Goal: Task Accomplishment & Management: Complete application form

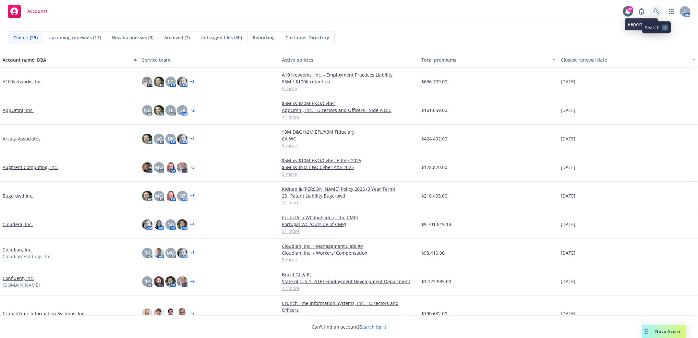
click at [656, 11] on icon at bounding box center [657, 11] width 6 height 6
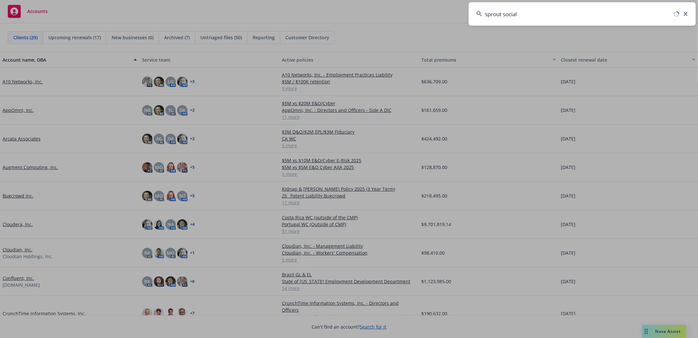
type input "sprout social"
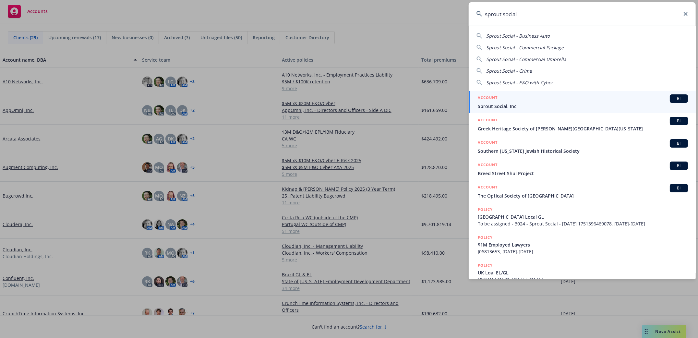
click at [497, 106] on span "Sprout Social, Inc" at bounding box center [583, 106] width 210 height 7
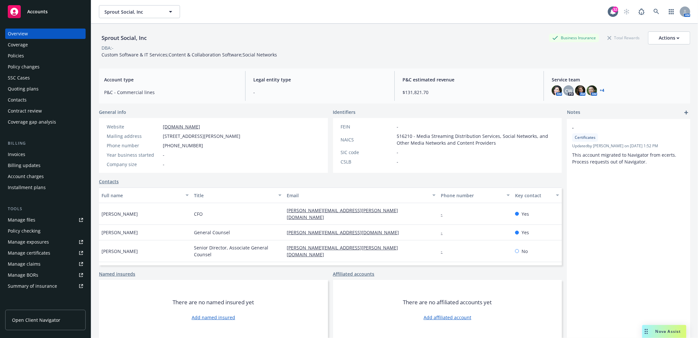
click at [20, 219] on div "Manage files" at bounding box center [22, 220] width 28 height 10
click at [15, 55] on div "Policies" at bounding box center [16, 56] width 16 height 10
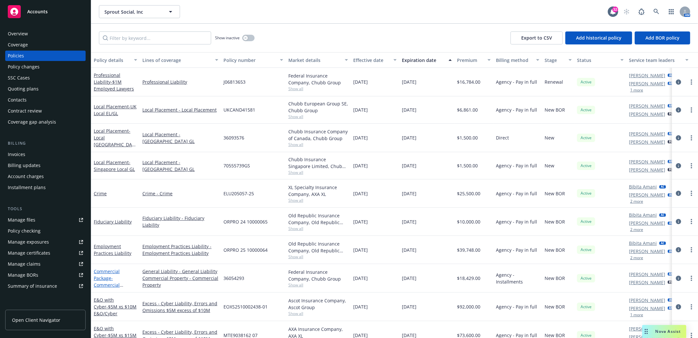
click at [102, 277] on link "Commercial Package - Commercial Package" at bounding box center [107, 281] width 26 height 27
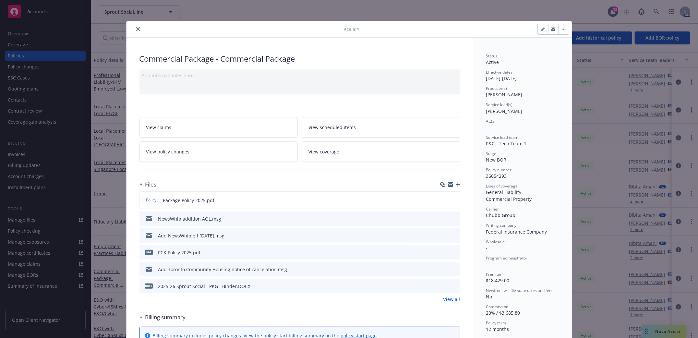
click at [136, 29] on icon "close" at bounding box center [138, 29] width 4 height 4
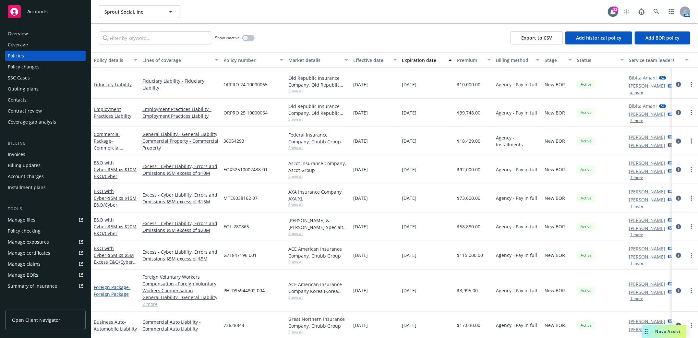
scroll to position [259, 0]
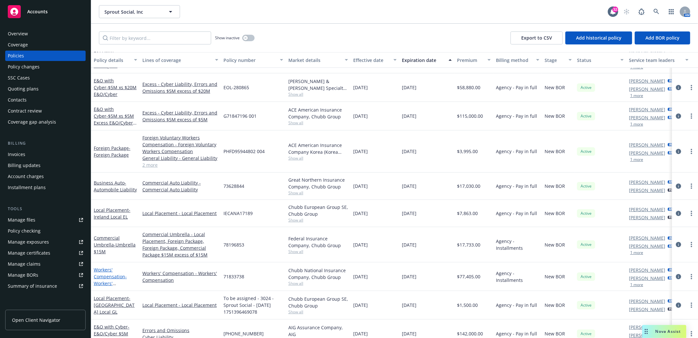
click at [102, 277] on link "Workers' Compensation - Workers' Compensation" at bounding box center [110, 280] width 33 height 27
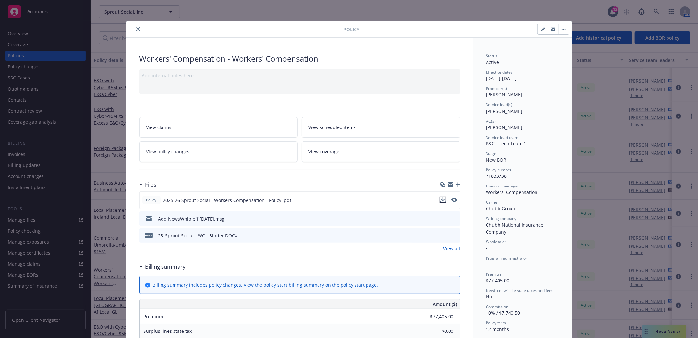
click at [441, 199] on icon "download file" at bounding box center [443, 199] width 5 height 5
click at [137, 28] on button "close" at bounding box center [138, 29] width 8 height 8
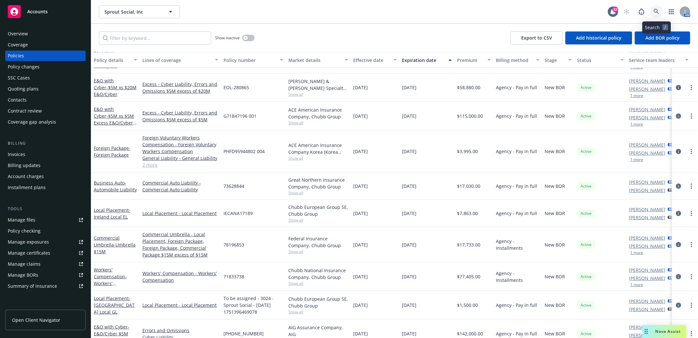
click at [657, 11] on icon at bounding box center [657, 12] width 6 height 6
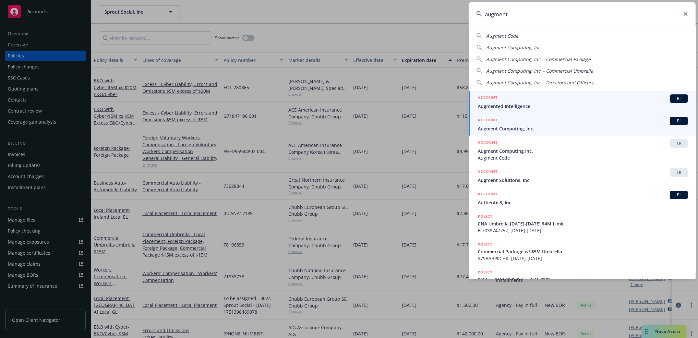
type input "augment"
click at [503, 127] on span "Augment Computing, Inc." at bounding box center [583, 128] width 210 height 7
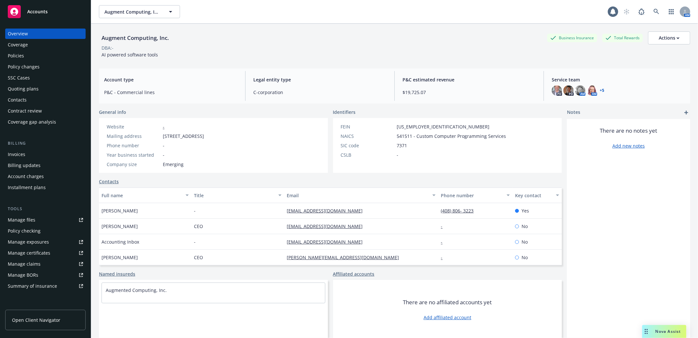
click at [16, 58] on div "Policies" at bounding box center [16, 56] width 16 height 10
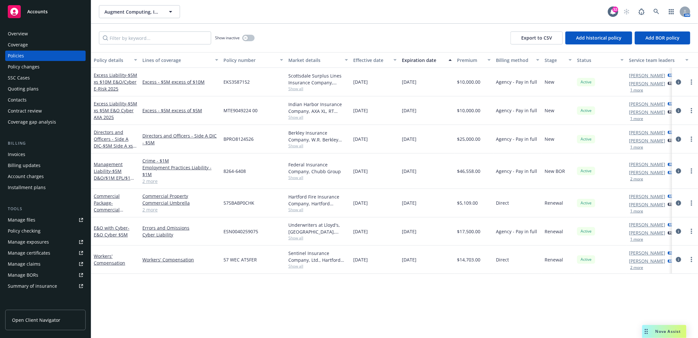
click at [634, 117] on button "1 more" at bounding box center [636, 119] width 13 height 4
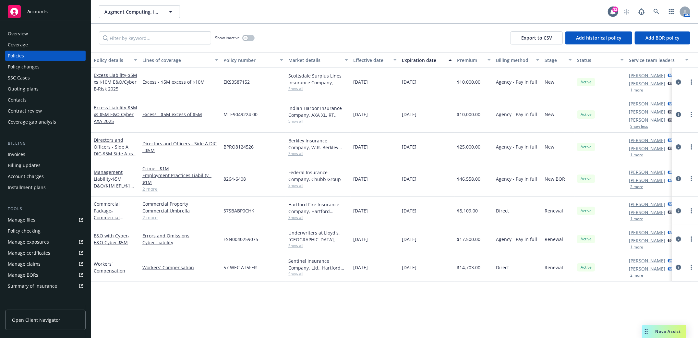
click at [640, 218] on button "1 more" at bounding box center [636, 219] width 13 height 4
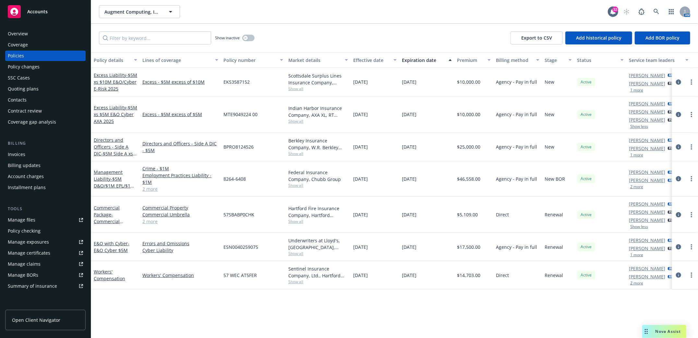
click at [21, 97] on div "Contacts" at bounding box center [17, 100] width 19 height 10
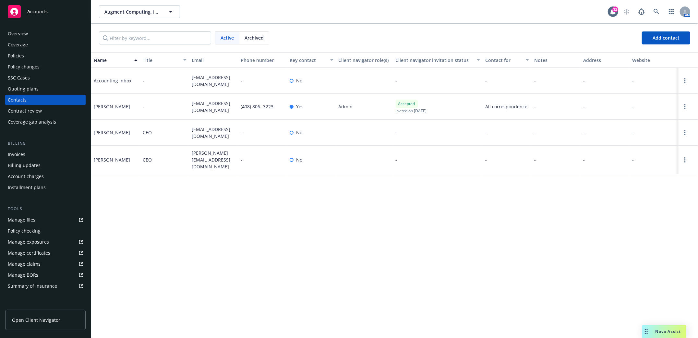
click at [19, 32] on div "Overview" at bounding box center [18, 34] width 20 height 10
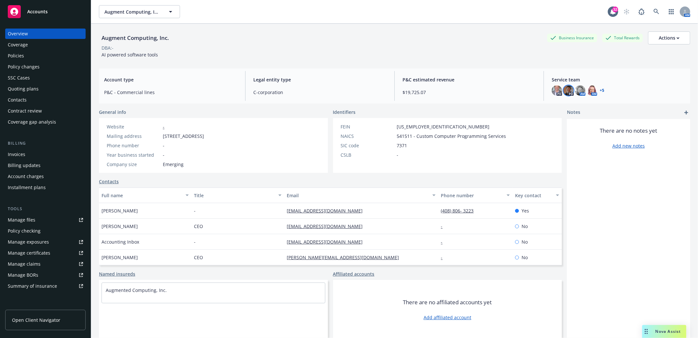
click at [564, 94] on img at bounding box center [568, 90] width 10 height 10
click at [575, 92] on img at bounding box center [580, 90] width 10 height 10
click at [587, 92] on img at bounding box center [592, 90] width 10 height 10
click at [600, 91] on link "+ 5" at bounding box center [602, 91] width 5 height 4
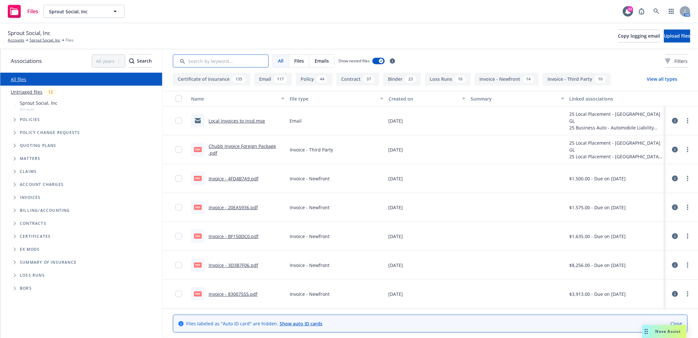
click at [218, 62] on input "Search by keyword..." at bounding box center [221, 60] width 96 height 13
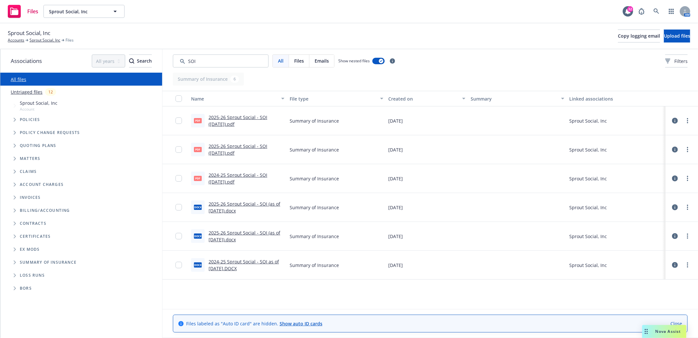
click at [229, 115] on link "2025-26 Sprout Social - SOI (7.18.2025).pdf" at bounding box center [238, 120] width 59 height 13
click at [222, 119] on link "2025-26 Sprout Social - SOI (7.18.2025).pdf" at bounding box center [238, 120] width 59 height 13
drag, startPoint x: 218, startPoint y: 59, endPoint x: 139, endPoint y: 66, distance: 79.4
click at [139, 66] on div "Associations All years 2027 2026 2025 2024 2023 2022 2021 2020 2019 2018 2017 2…" at bounding box center [349, 193] width 698 height 289
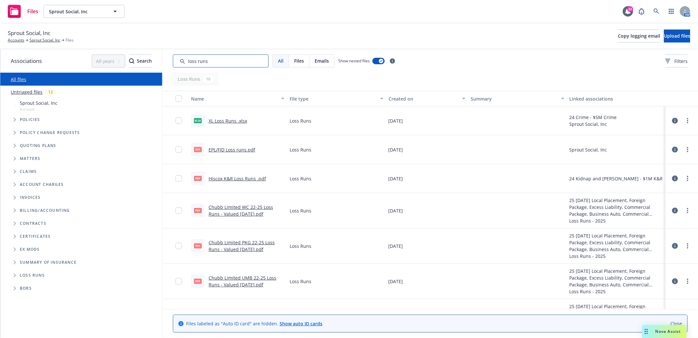
type input "loss runs"
click at [245, 208] on link "Chubb Limited WC 22-25 Loss Runs - Valued 03-28-2025.pdf" at bounding box center [241, 210] width 65 height 13
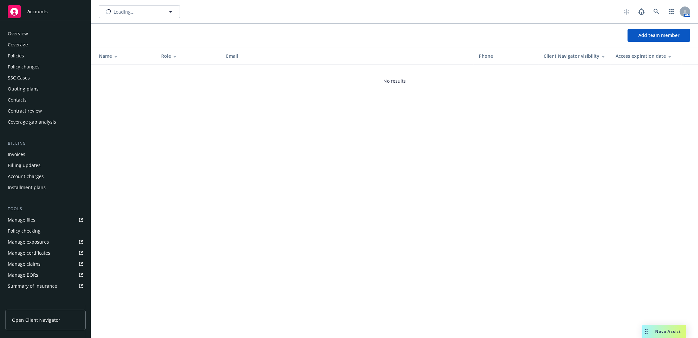
scroll to position [95, 0]
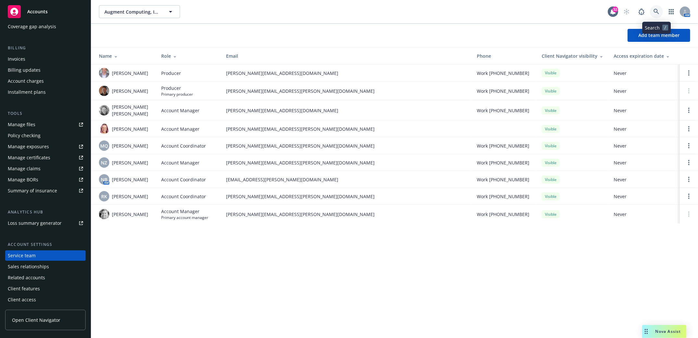
click at [656, 9] on icon at bounding box center [657, 12] width 6 height 6
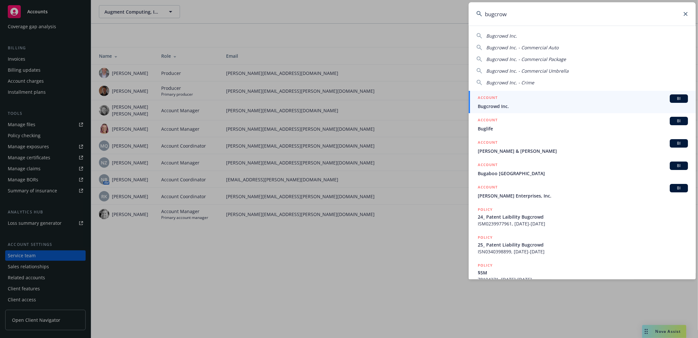
type input "bugcrowd"
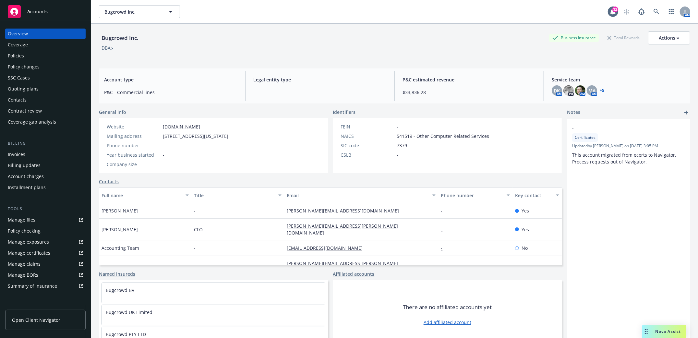
click at [19, 55] on div "Policies" at bounding box center [16, 56] width 16 height 10
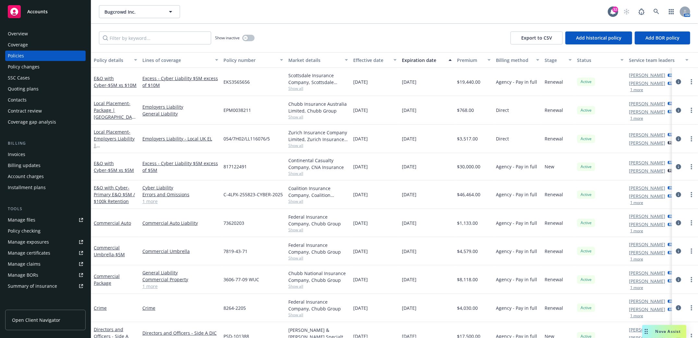
click at [19, 218] on div "Manage files" at bounding box center [22, 220] width 28 height 10
click at [653, 10] on link at bounding box center [656, 11] width 13 height 13
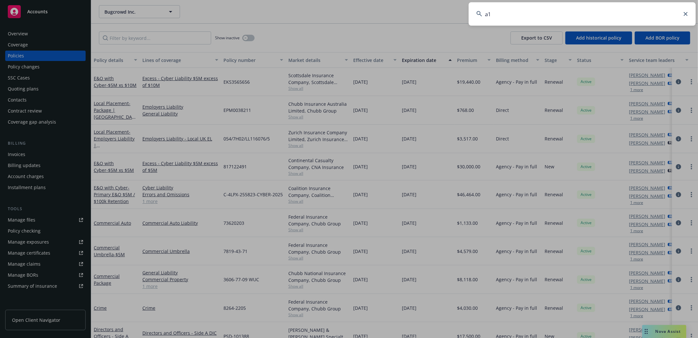
type input "a10"
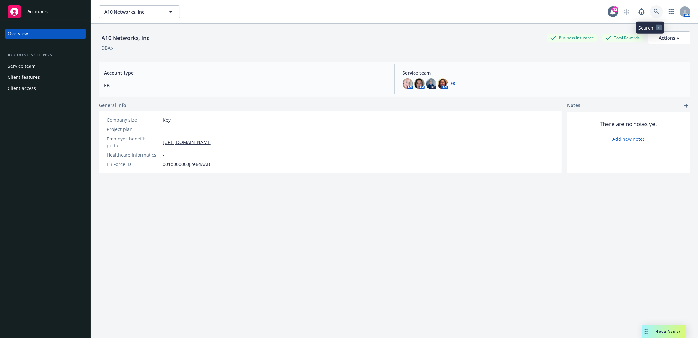
click at [654, 12] on icon at bounding box center [657, 12] width 6 height 6
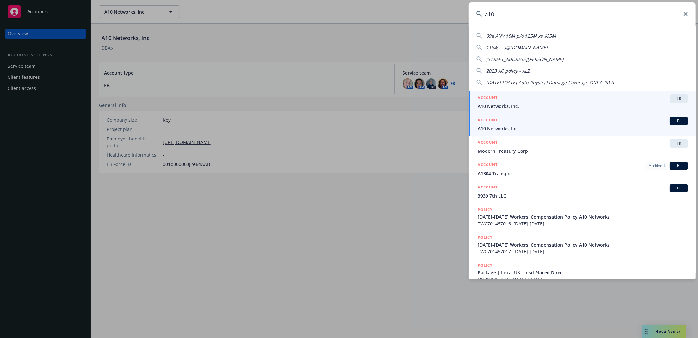
type input "a10"
click at [504, 128] on span "A10 Networks, Inc." at bounding box center [583, 128] width 210 height 7
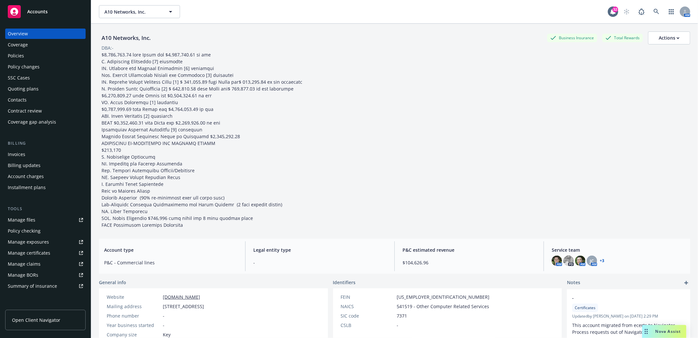
click at [19, 98] on div "Contacts" at bounding box center [17, 100] width 19 height 10
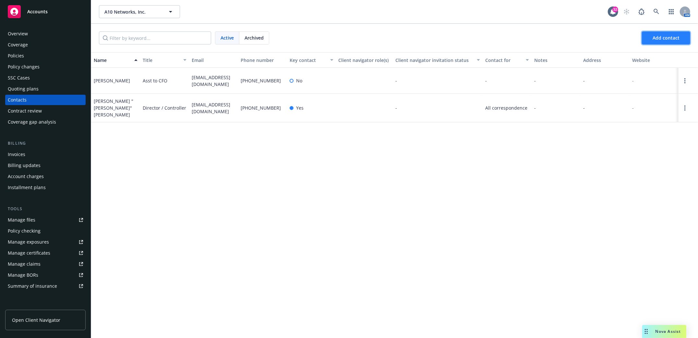
click at [672, 40] on span "Add contact" at bounding box center [666, 38] width 27 height 6
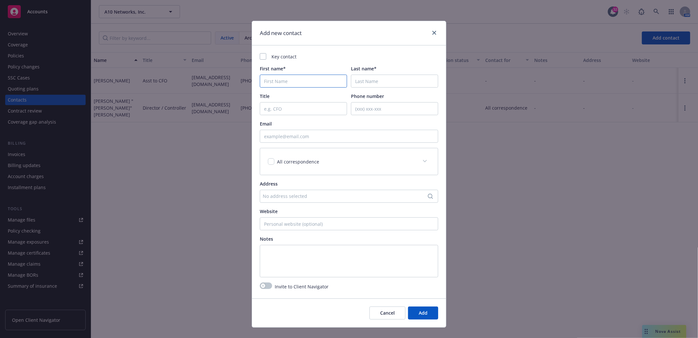
click at [288, 81] on input "First name*" at bounding box center [303, 81] width 87 height 13
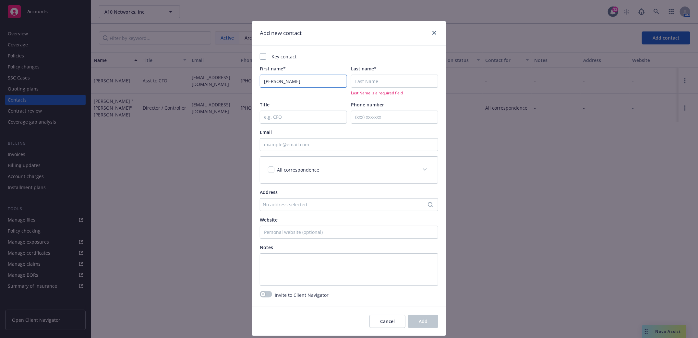
type input "Timothy"
click at [398, 82] on input "Last name*" at bounding box center [394, 81] width 87 height 13
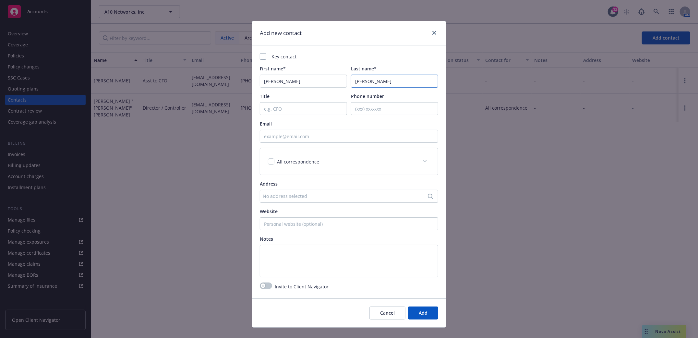
type input "Munn"
click at [304, 113] on input "Title" at bounding box center [303, 108] width 87 height 13
click at [294, 139] on input "Email" at bounding box center [349, 136] width 178 height 13
click at [285, 137] on input "Email" at bounding box center [349, 136] width 178 height 13
paste input "tmunn@a10networks.com"
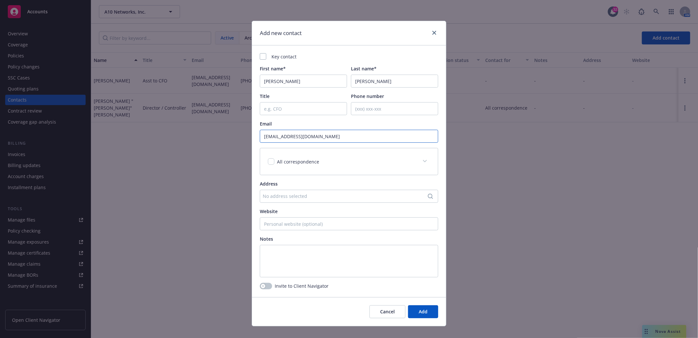
type input "tmunn@a10networks.com"
click at [303, 108] on input "Title" at bounding box center [303, 108] width 87 height 13
click at [274, 109] on input "Title" at bounding box center [303, 108] width 87 height 13
click at [277, 110] on input "Operatons" at bounding box center [303, 108] width 87 height 13
type input "Operations"
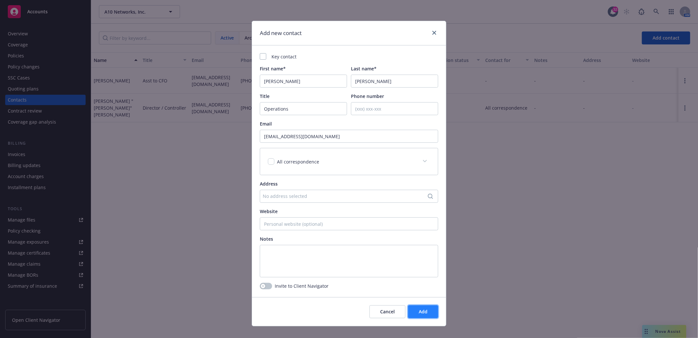
click at [429, 308] on button "Add" at bounding box center [423, 311] width 30 height 13
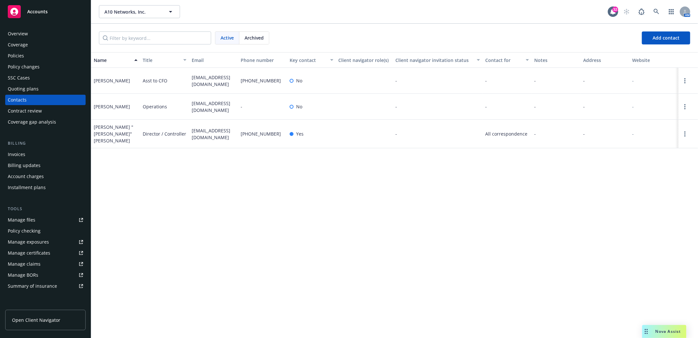
click at [126, 223] on div "Name Title Email Phone number Key contact Client navigator role(s) Client navig…" at bounding box center [394, 195] width 607 height 286
click at [657, 11] on icon at bounding box center [657, 12] width 6 height 6
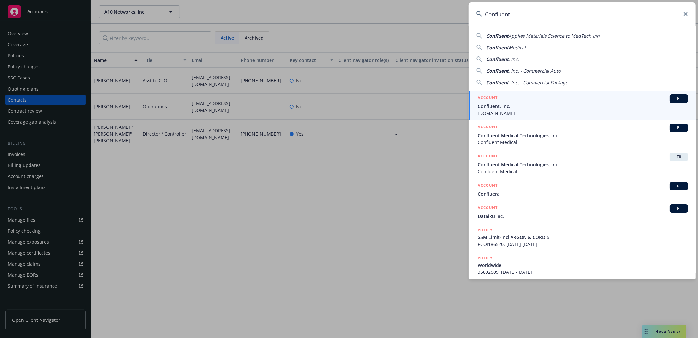
type input "Confluent"
click at [493, 108] on span "Confluent, Inc." at bounding box center [583, 106] width 210 height 7
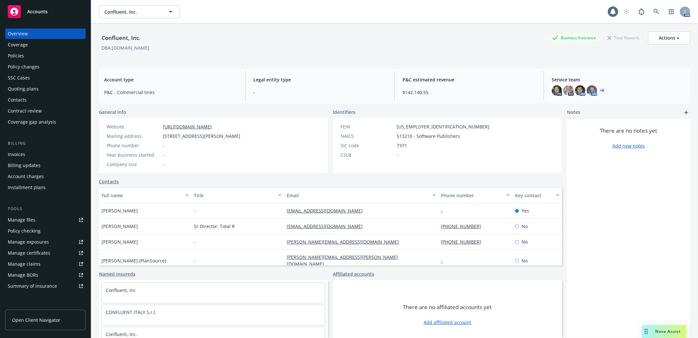
click at [17, 56] on div "Policies" at bounding box center [16, 56] width 16 height 10
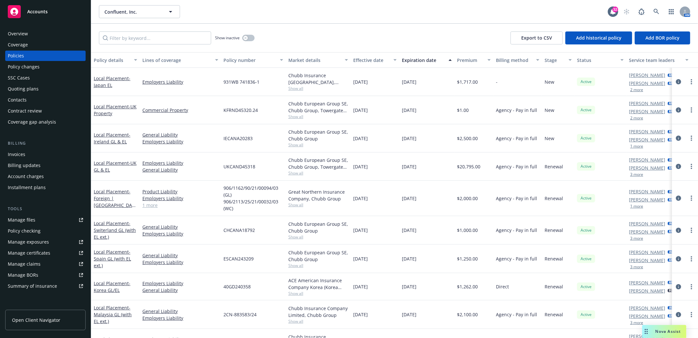
click at [19, 88] on div "Quoting plans" at bounding box center [23, 89] width 31 height 10
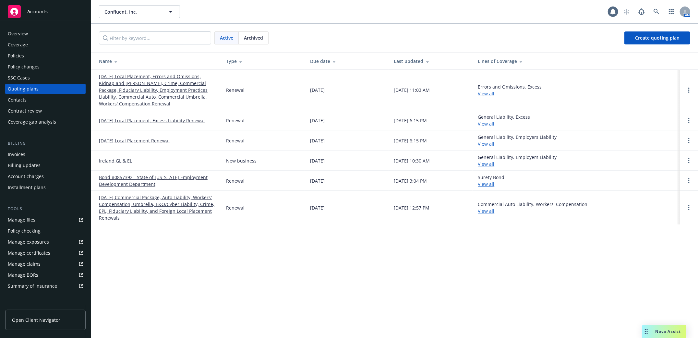
click at [133, 92] on link "10/23/25 Local Placement, Errors and Omissions, Kidnap and Ransom, Crime, Comme…" at bounding box center [157, 90] width 117 height 34
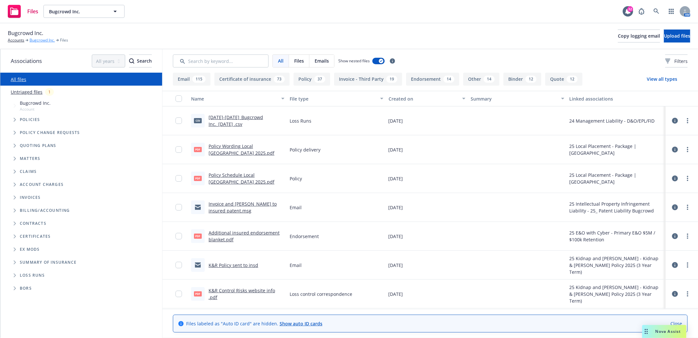
click at [37, 40] on link "Bugcrowd Inc." at bounding box center [42, 40] width 25 height 6
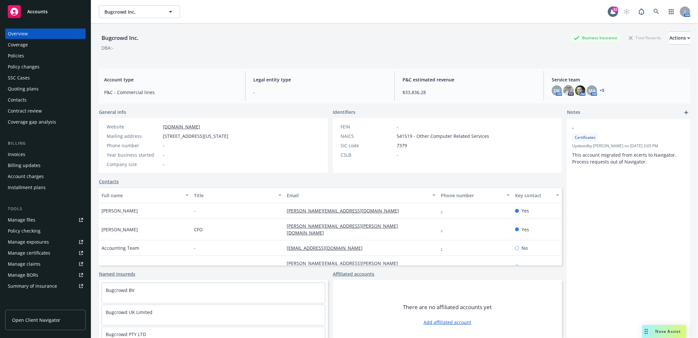
click at [12, 218] on div "Manage files" at bounding box center [22, 220] width 28 height 10
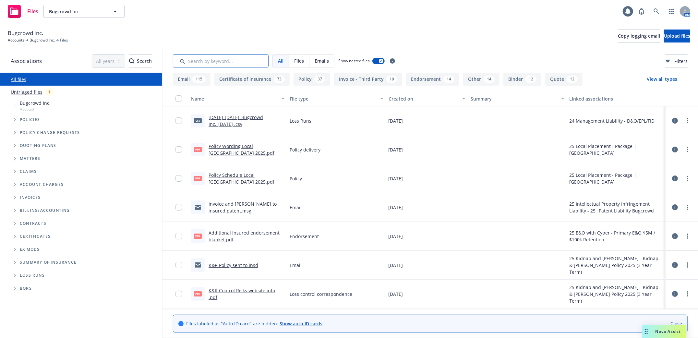
click at [241, 62] on input "Search by keyword..." at bounding box center [221, 60] width 96 height 13
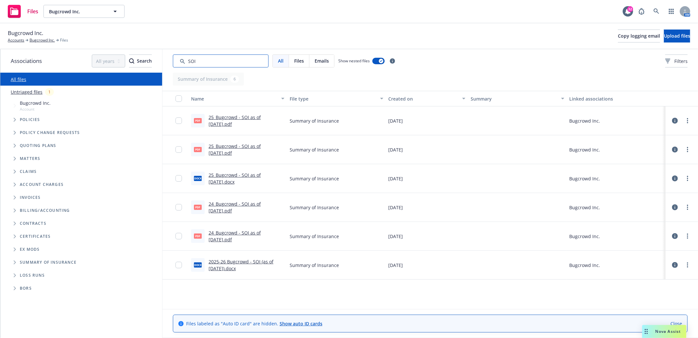
type input "SOI"
click at [225, 118] on link "25_Bugcrowd - SOI as of 4.18.2025.pdf" at bounding box center [235, 120] width 52 height 13
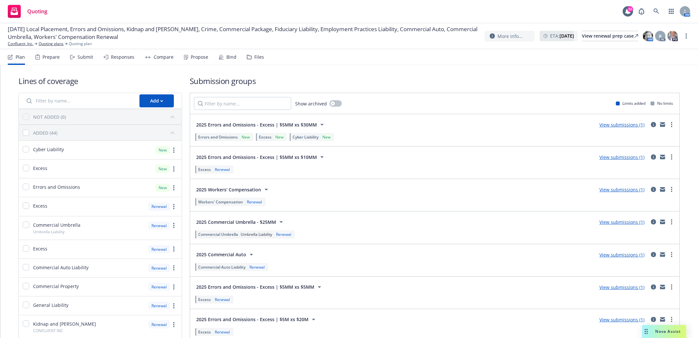
click at [79, 59] on div "Submit" at bounding box center [86, 56] width 16 height 5
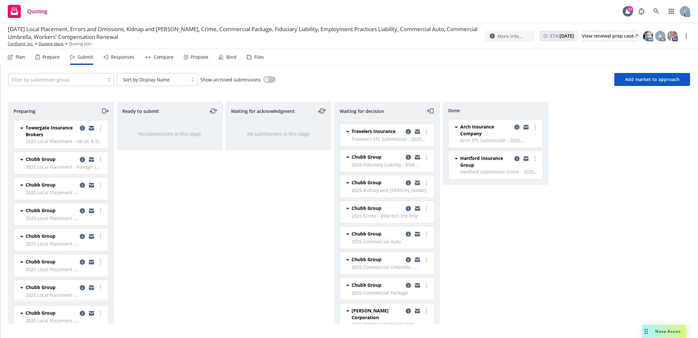
scroll to position [303, 0]
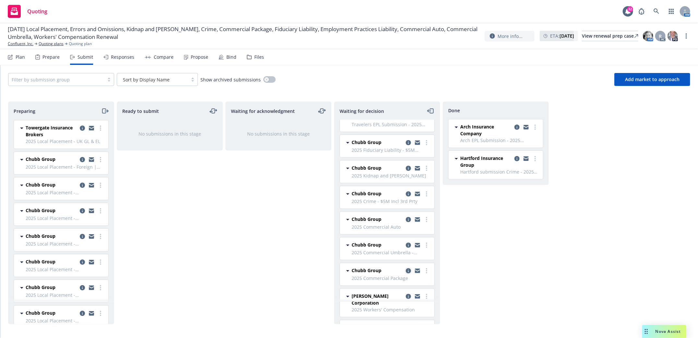
click at [406, 273] on icon "copy logging email" at bounding box center [408, 270] width 5 height 5
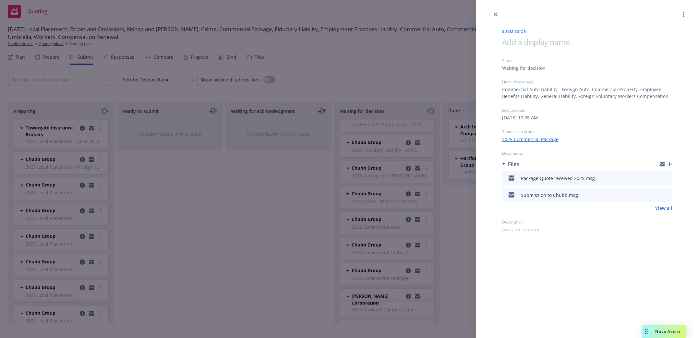
click at [669, 165] on icon "button" at bounding box center [670, 164] width 5 height 5
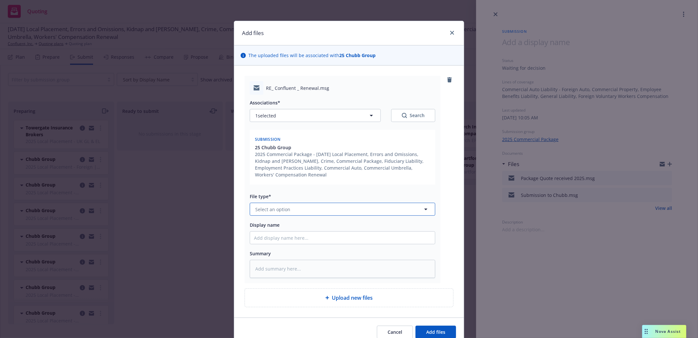
click at [298, 209] on button "Select an option" at bounding box center [343, 209] width 186 height 13
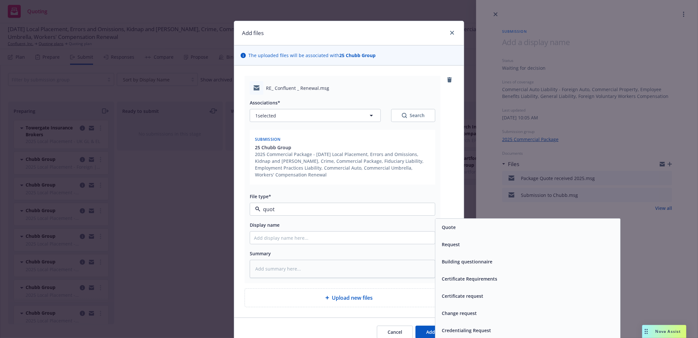
type input "quote"
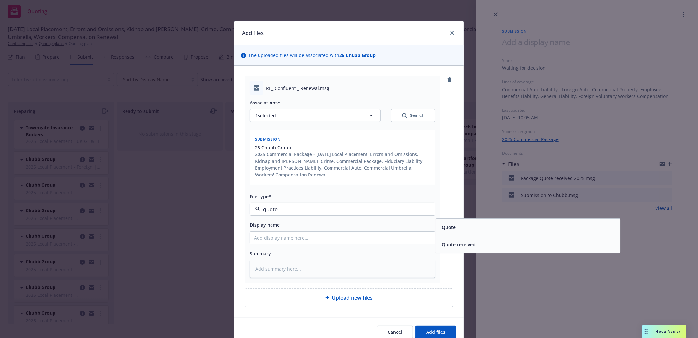
click at [455, 245] on span "Quote received" at bounding box center [459, 244] width 34 height 7
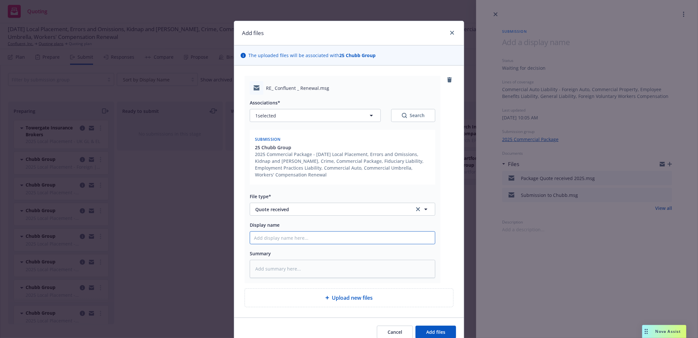
click at [308, 238] on input "Display name" at bounding box center [342, 238] width 185 height 12
type textarea "x"
type input "Re"
type textarea "x"
type input "Rev"
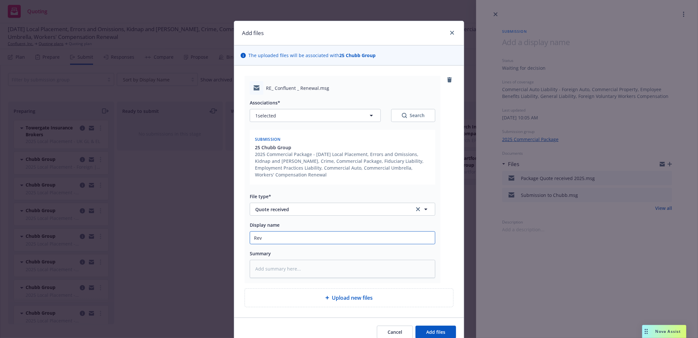
type textarea "x"
type input "Revi"
type textarea "x"
type input "Revis"
type textarea "x"
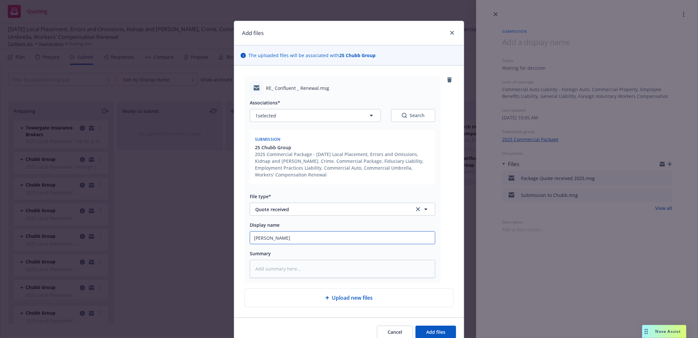
type input "Revise"
type textarea "x"
type input "Revised"
type textarea "x"
type input "Revised"
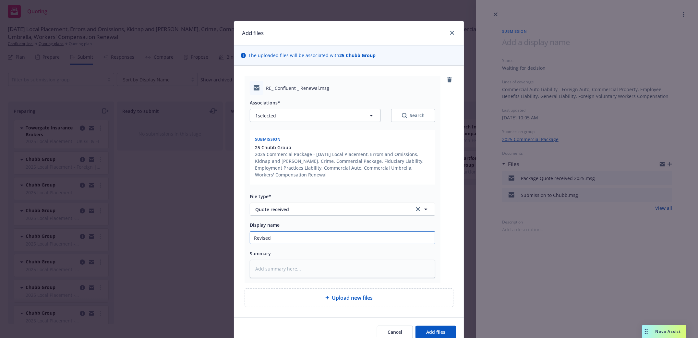
type textarea "x"
type input "Revised Q"
type textarea "x"
type input "Revised Qu"
type textarea "x"
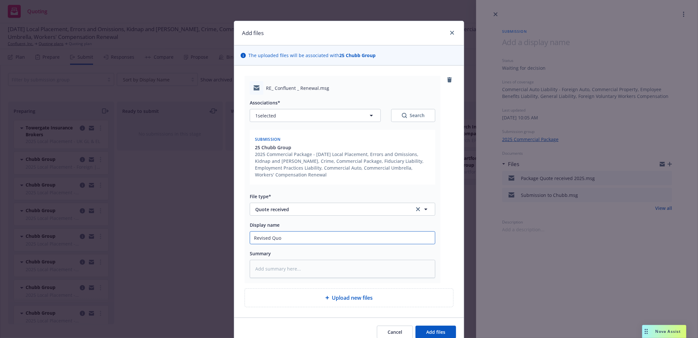
type input "Revised Quot"
type textarea "x"
type input "Revised Quote"
type textarea "x"
type input "Revised Quote"
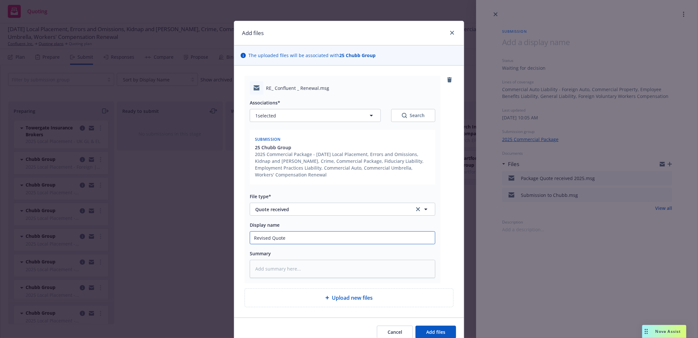
type textarea "x"
type input "Revised Quote w"
type textarea "x"
type input "Revised Quote wi"
type textarea "x"
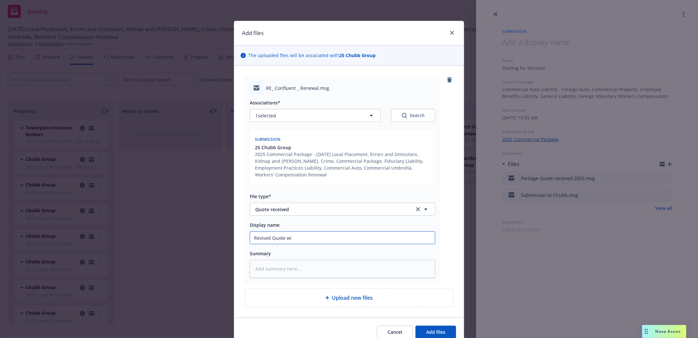
type input "Revised Quote wit"
type textarea "x"
type input "Revised Quote with"
type textarea "x"
type input "Revised Quote with"
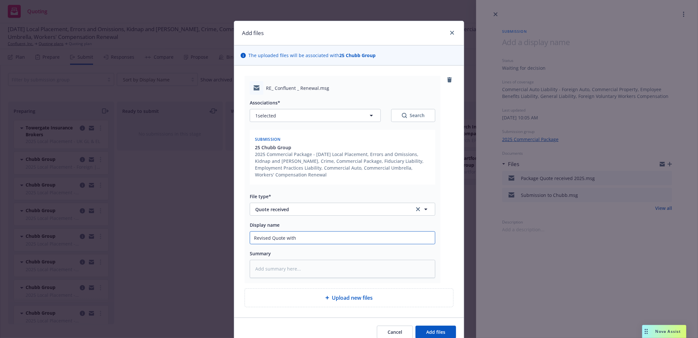
type textarea "x"
type input "Revised Quote with K"
type textarea "x"
type input "Revised Quote with Ko"
type textarea "x"
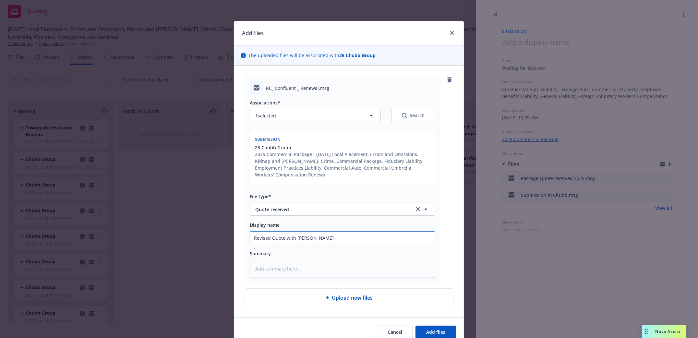
type input "Revised Quote with Kore"
type textarea "x"
type input "Revised Quote with Korea"
type textarea "x"
type input "Revised Quote with Korea"
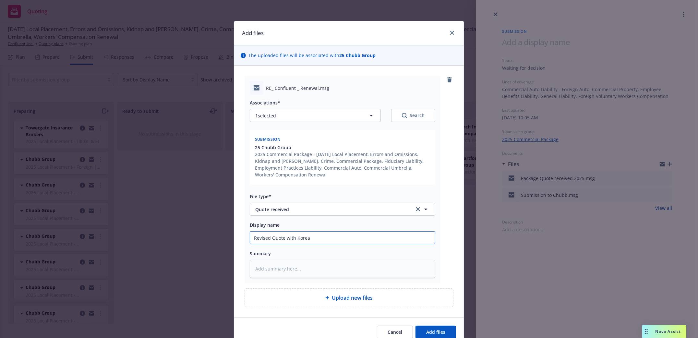
type textarea "x"
type input "Revised Quote with Korea an"
type textarea "x"
type input "Revised Quote with Korea and"
type textarea "x"
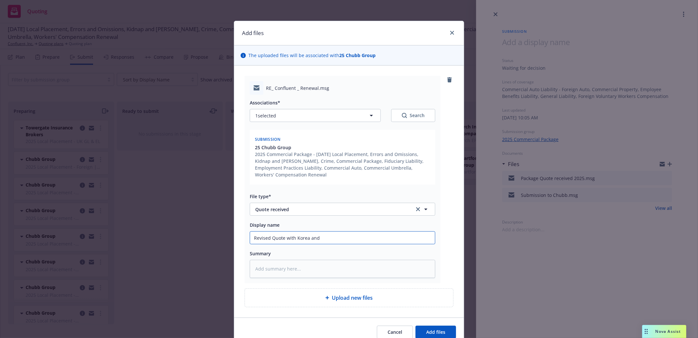
type input "Revised Quote with Korea and I"
type textarea "x"
type input "Revised Quote with Korea and Ir"
type textarea "x"
type input "Revised Quote with Korea and Ire"
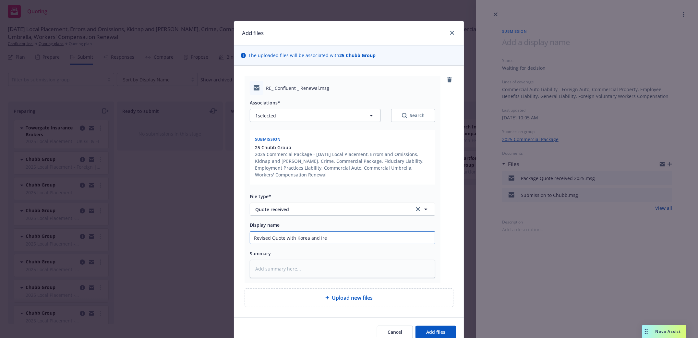
type textarea "x"
type input "Revised Quote with Korea and Irel"
type textarea "x"
type input "Revised Quote with Korea and Irela"
type textarea "x"
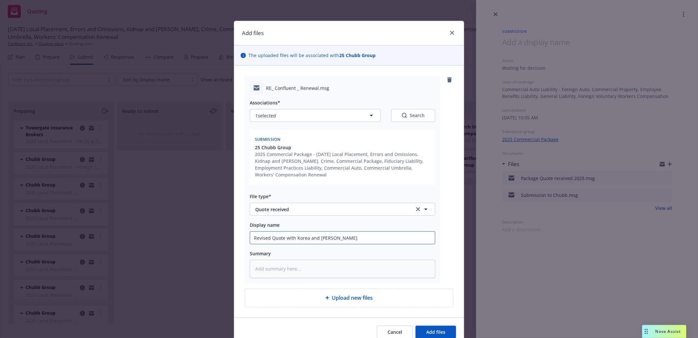
type input "Revised Quote with Korea and Irelan"
type textarea "x"
type input "Revised Quote with Korea and Ireland"
click at [442, 326] on div "Cancel Add files" at bounding box center [349, 332] width 230 height 29
click at [434, 335] on button "Add files" at bounding box center [436, 332] width 41 height 13
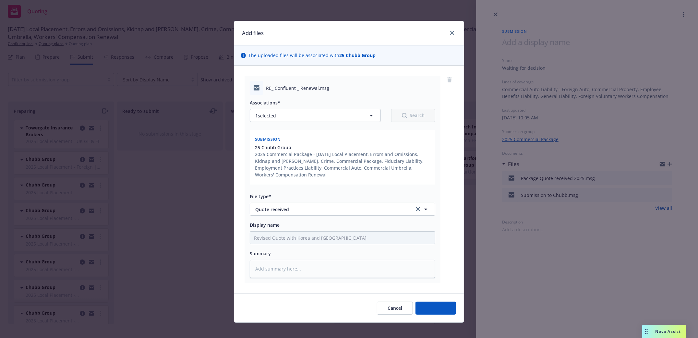
type textarea "x"
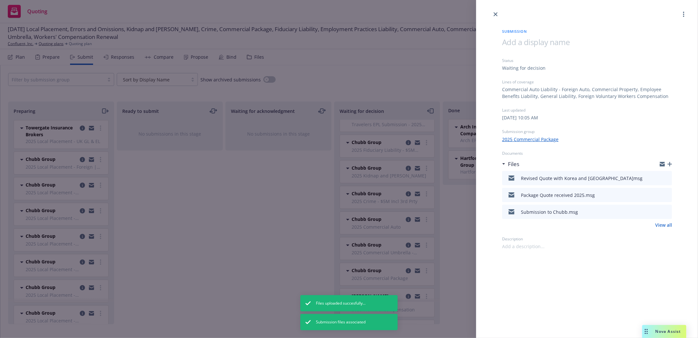
drag, startPoint x: 497, startPoint y: 12, endPoint x: 499, endPoint y: 20, distance: 7.6
click at [497, 12] on icon "close" at bounding box center [496, 14] width 4 height 4
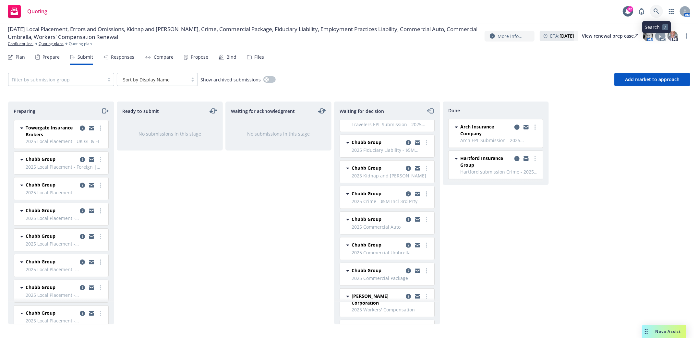
click at [655, 11] on icon at bounding box center [657, 11] width 6 height 6
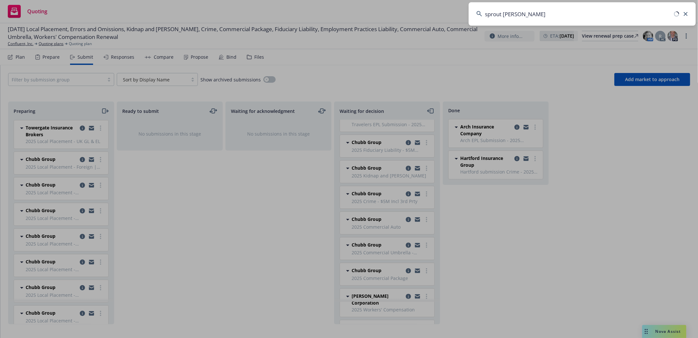
type input "sprout social"
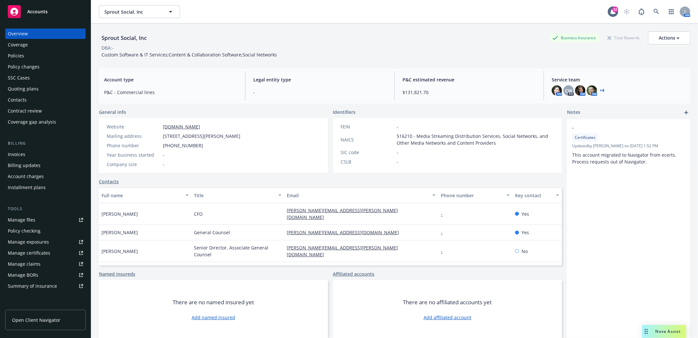
click at [16, 54] on div "Policies" at bounding box center [16, 56] width 16 height 10
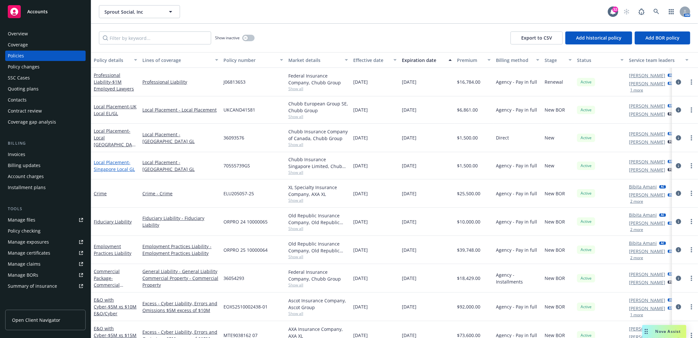
click at [116, 166] on span "- [GEOGRAPHIC_DATA] Local GL" at bounding box center [114, 165] width 41 height 13
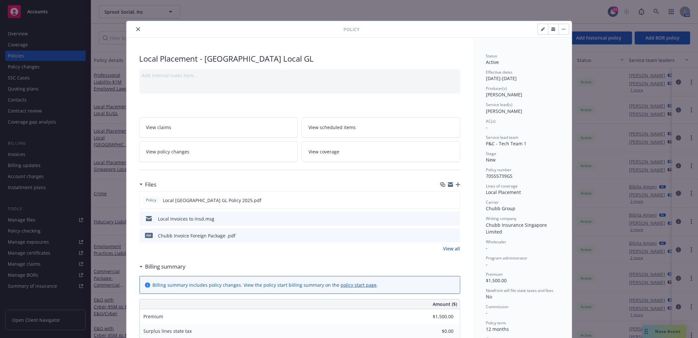
click at [136, 30] on icon "close" at bounding box center [138, 29] width 4 height 4
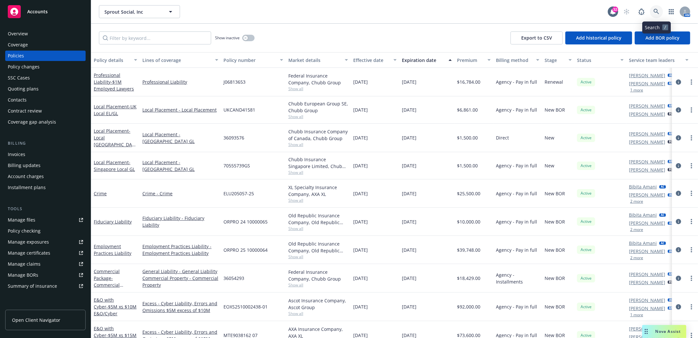
click at [658, 12] on icon at bounding box center [657, 12] width 6 height 6
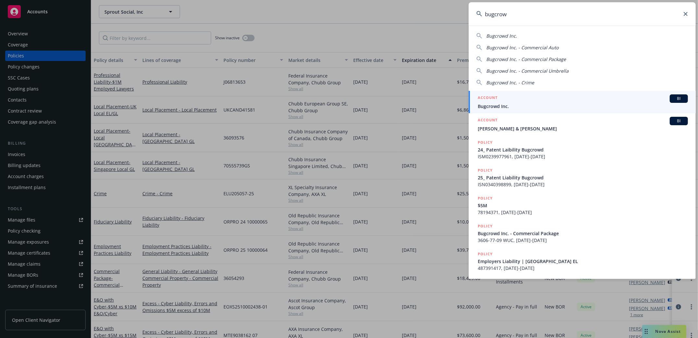
type input "bugcrowd"
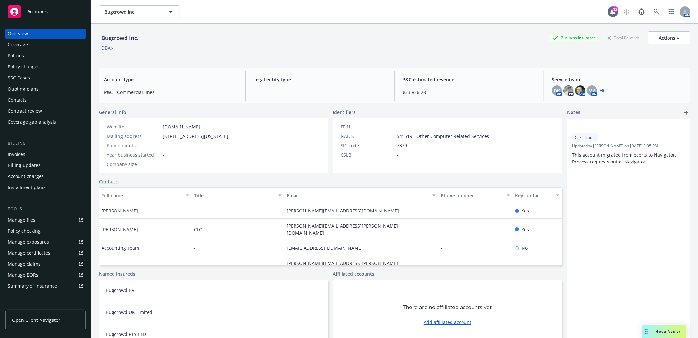
click at [14, 54] on div "Policies" at bounding box center [16, 56] width 16 height 10
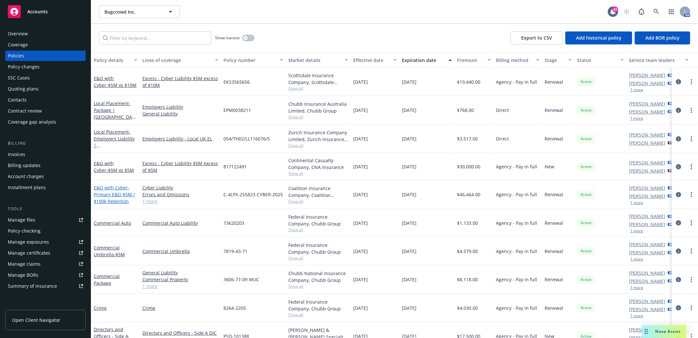
click at [107, 191] on span "- Primary E&O $5M / $100k Retention" at bounding box center [114, 195] width 41 height 20
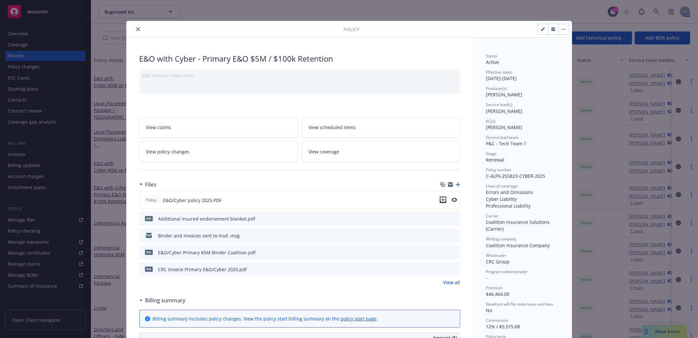
click at [441, 199] on icon "download file" at bounding box center [443, 199] width 5 height 5
click at [441, 253] on icon "download file" at bounding box center [443, 251] width 5 height 5
